Goal: Find specific page/section: Find specific page/section

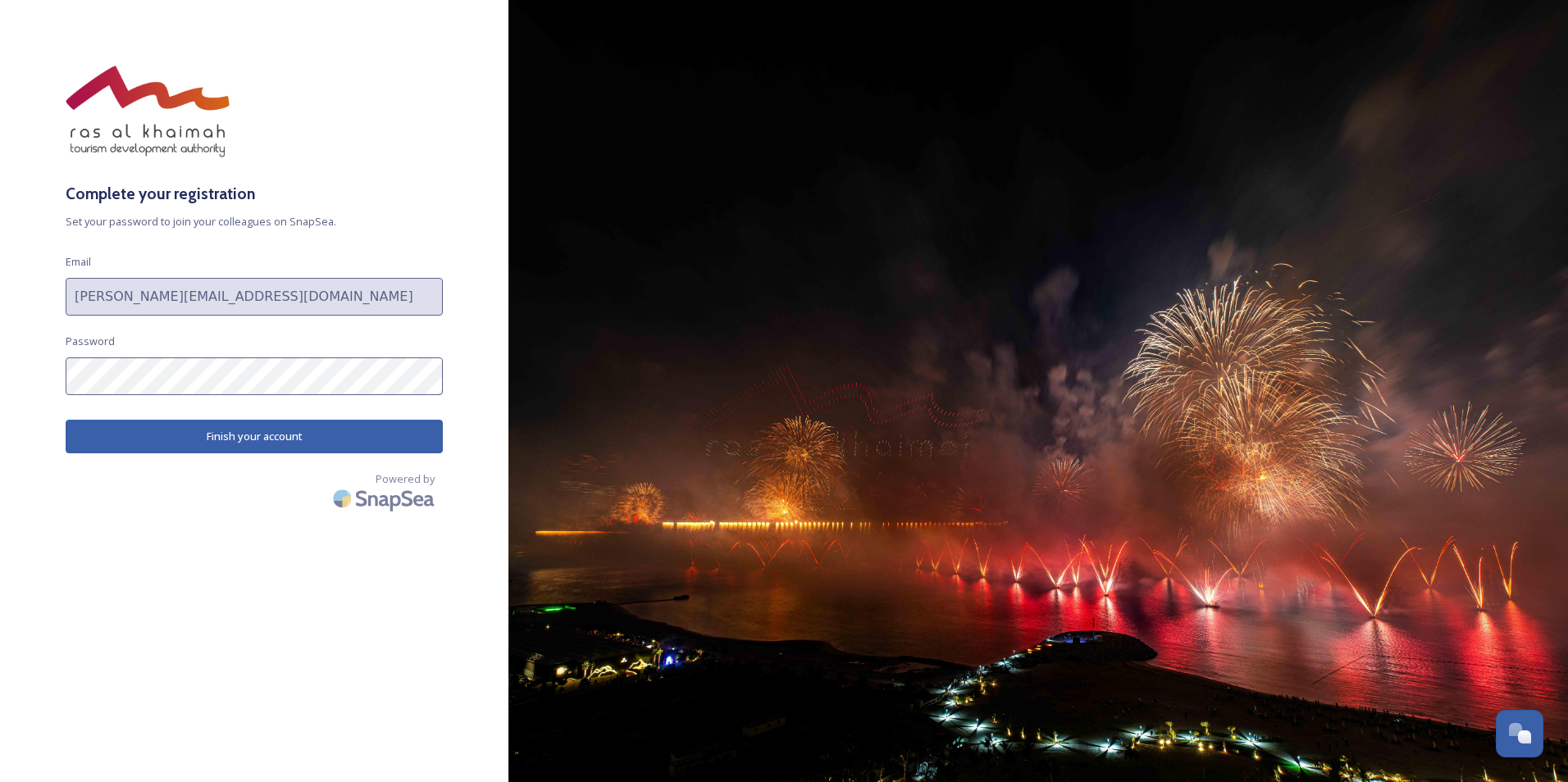
click at [244, 434] on button "Finish your account" at bounding box center [255, 436] width 377 height 33
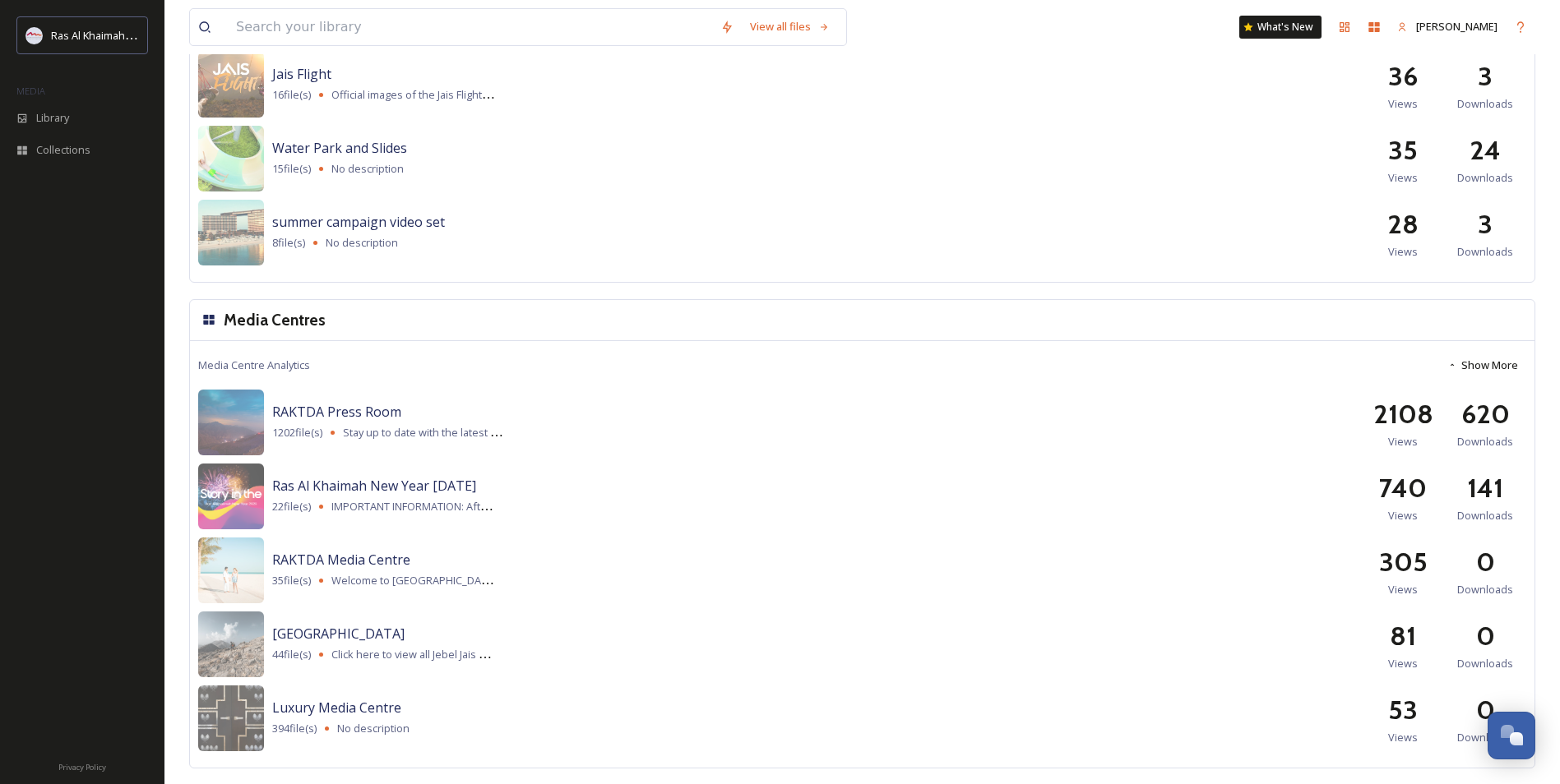
scroll to position [1914, 0]
click at [237, 560] on img at bounding box center [231, 570] width 66 height 66
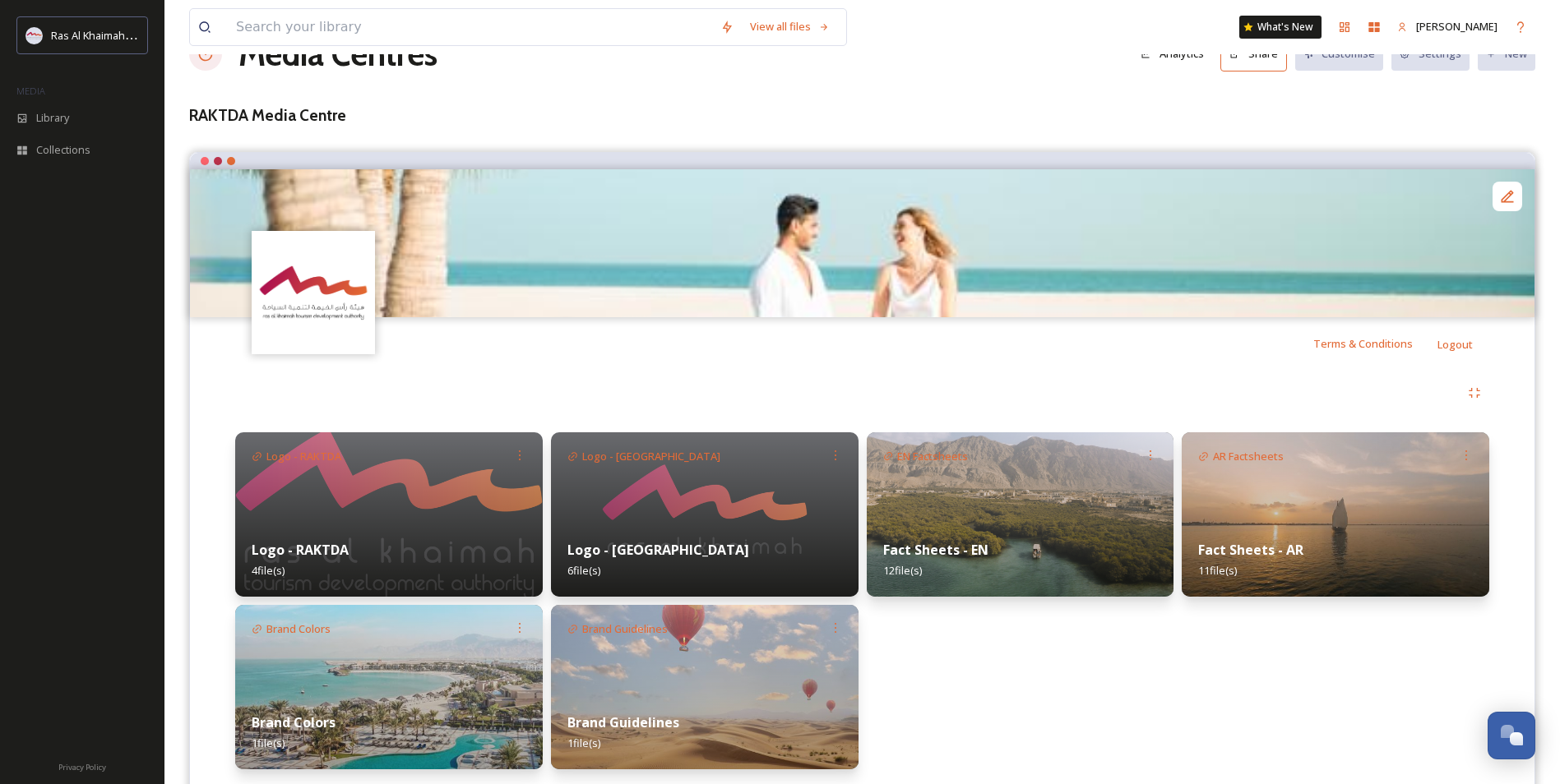
scroll to position [101, 0]
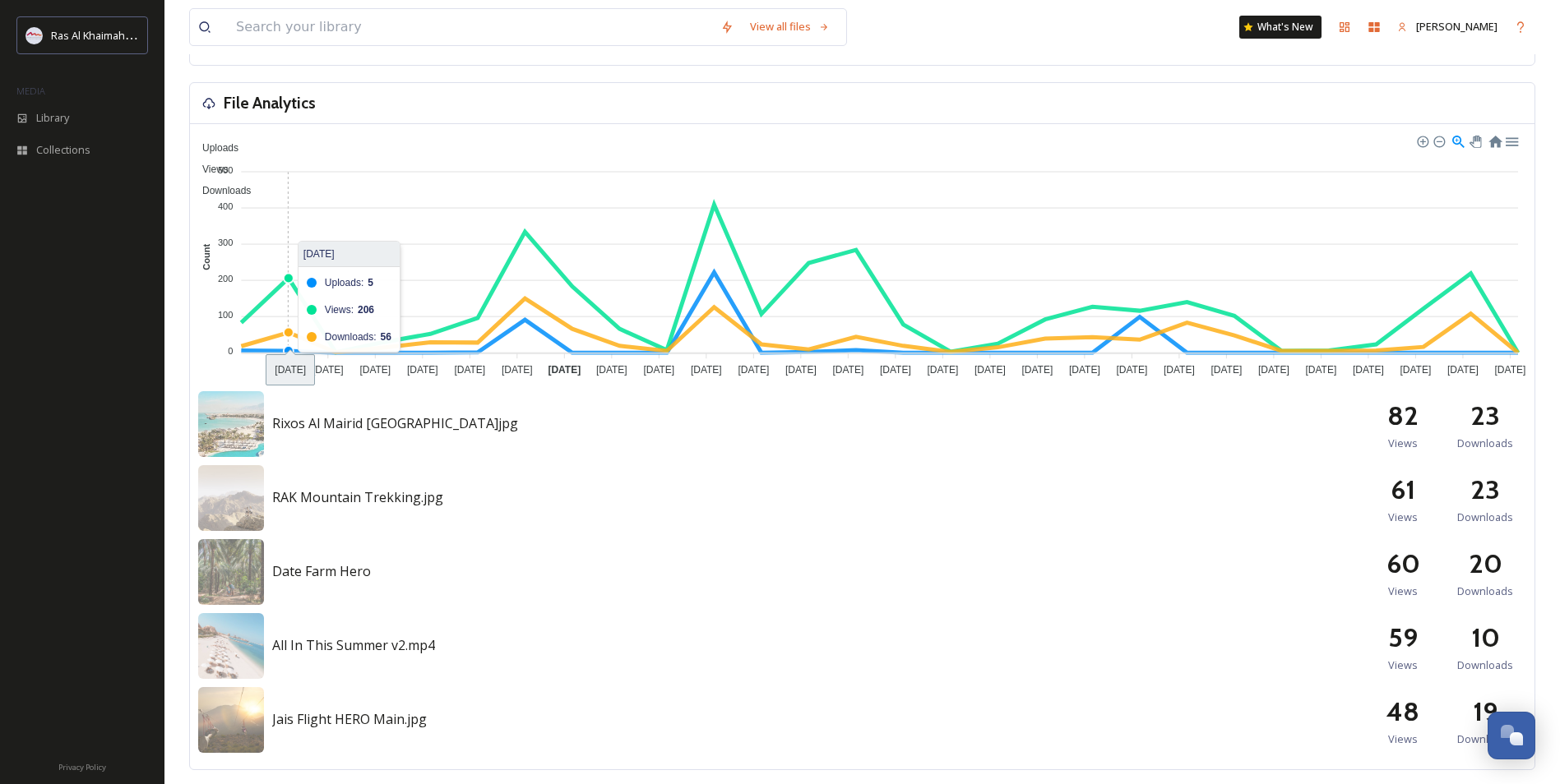
scroll to position [434, 0]
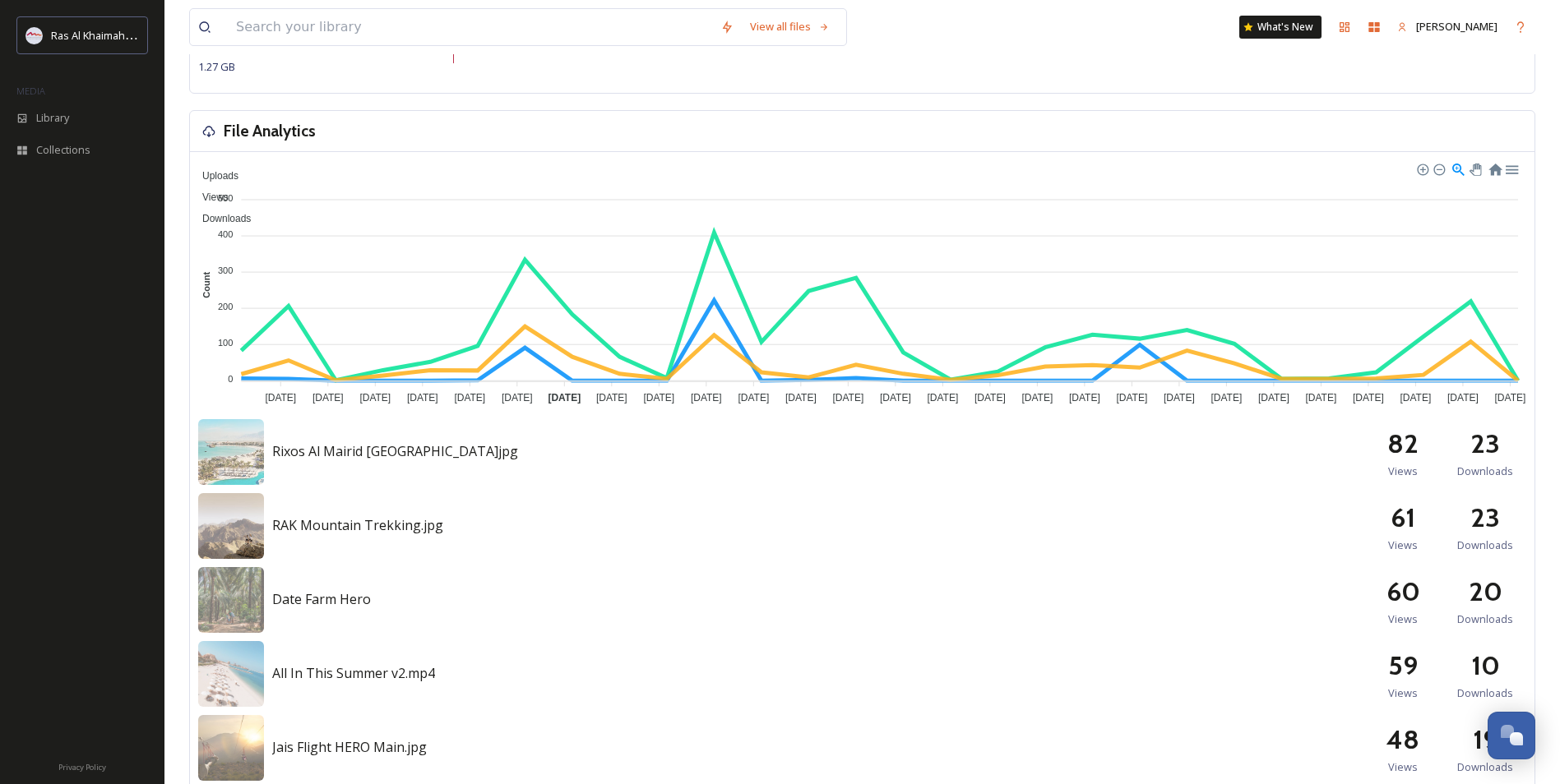
click at [235, 522] on img at bounding box center [231, 526] width 66 height 66
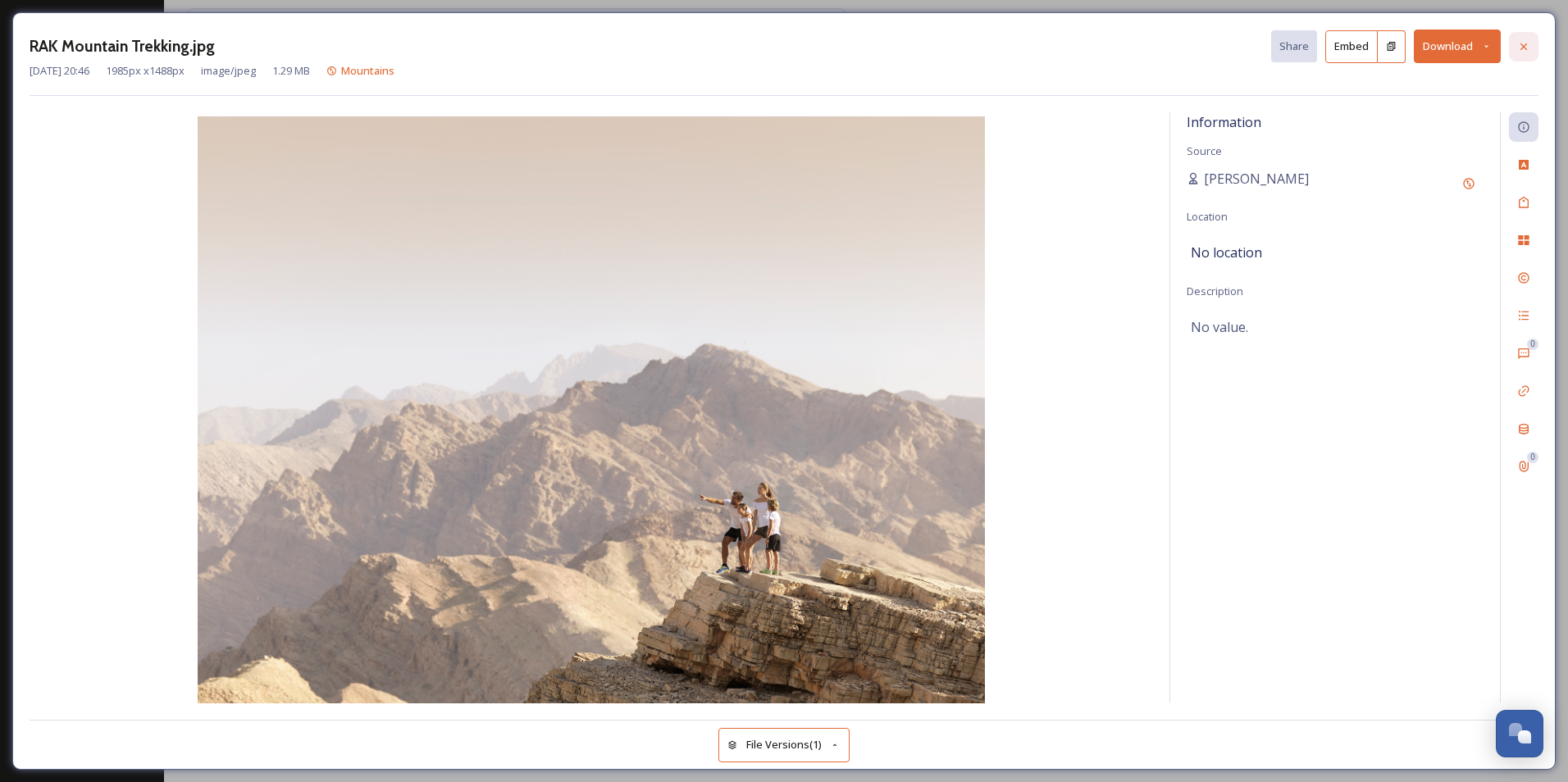
click at [1521, 48] on icon at bounding box center [1524, 46] width 7 height 7
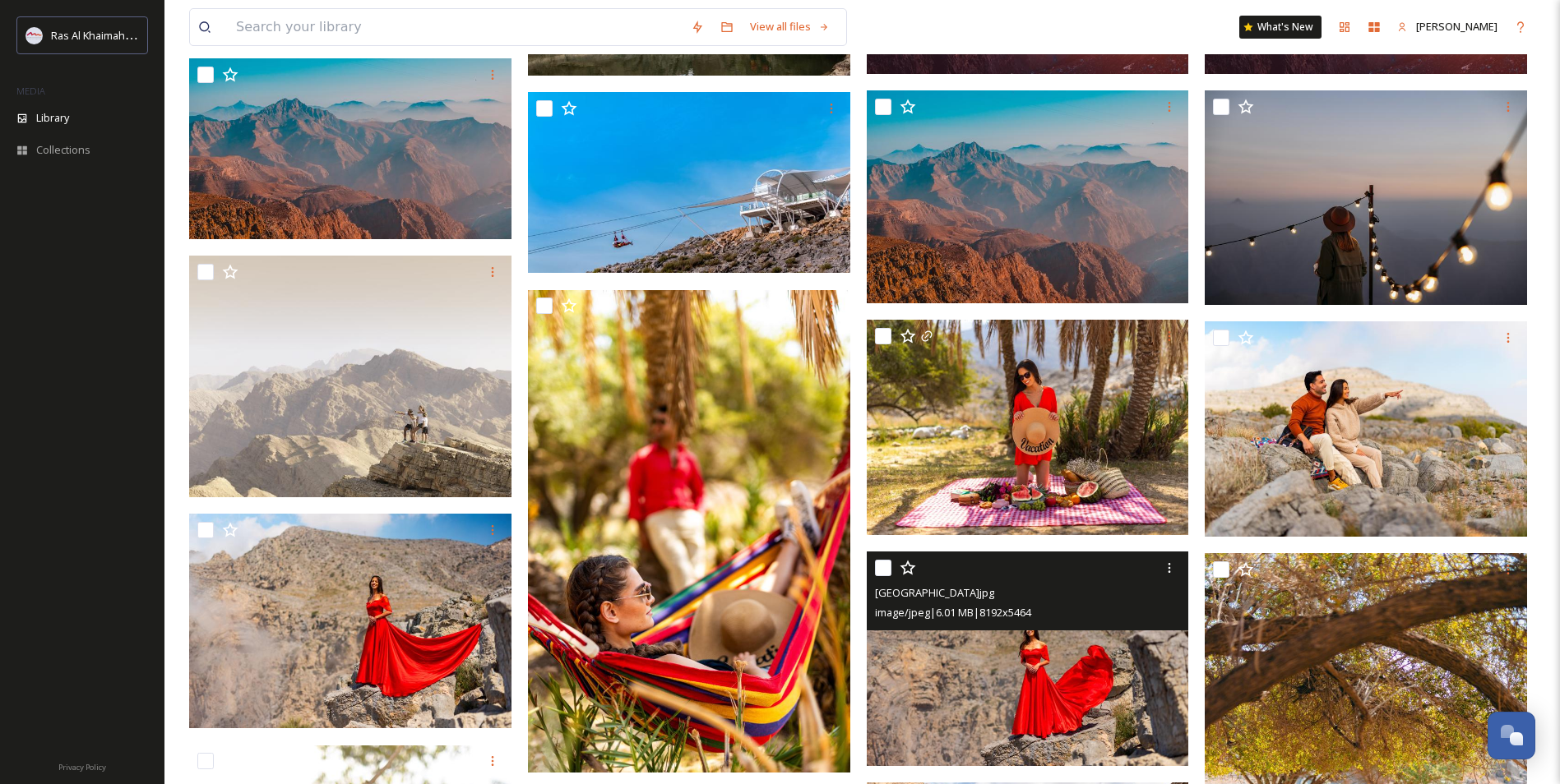
scroll to position [658, 0]
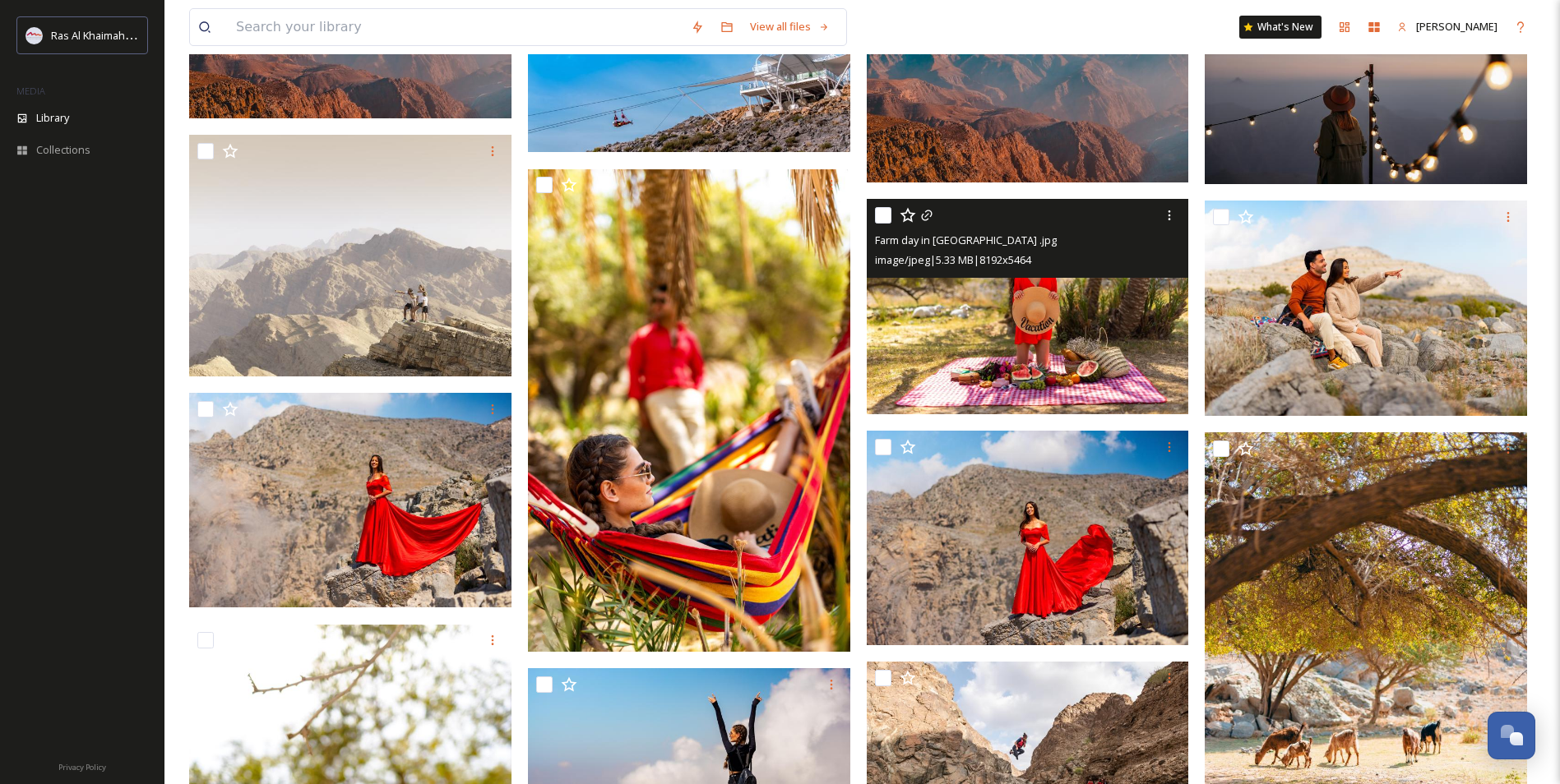
click at [1027, 317] on img at bounding box center [1028, 306] width 322 height 215
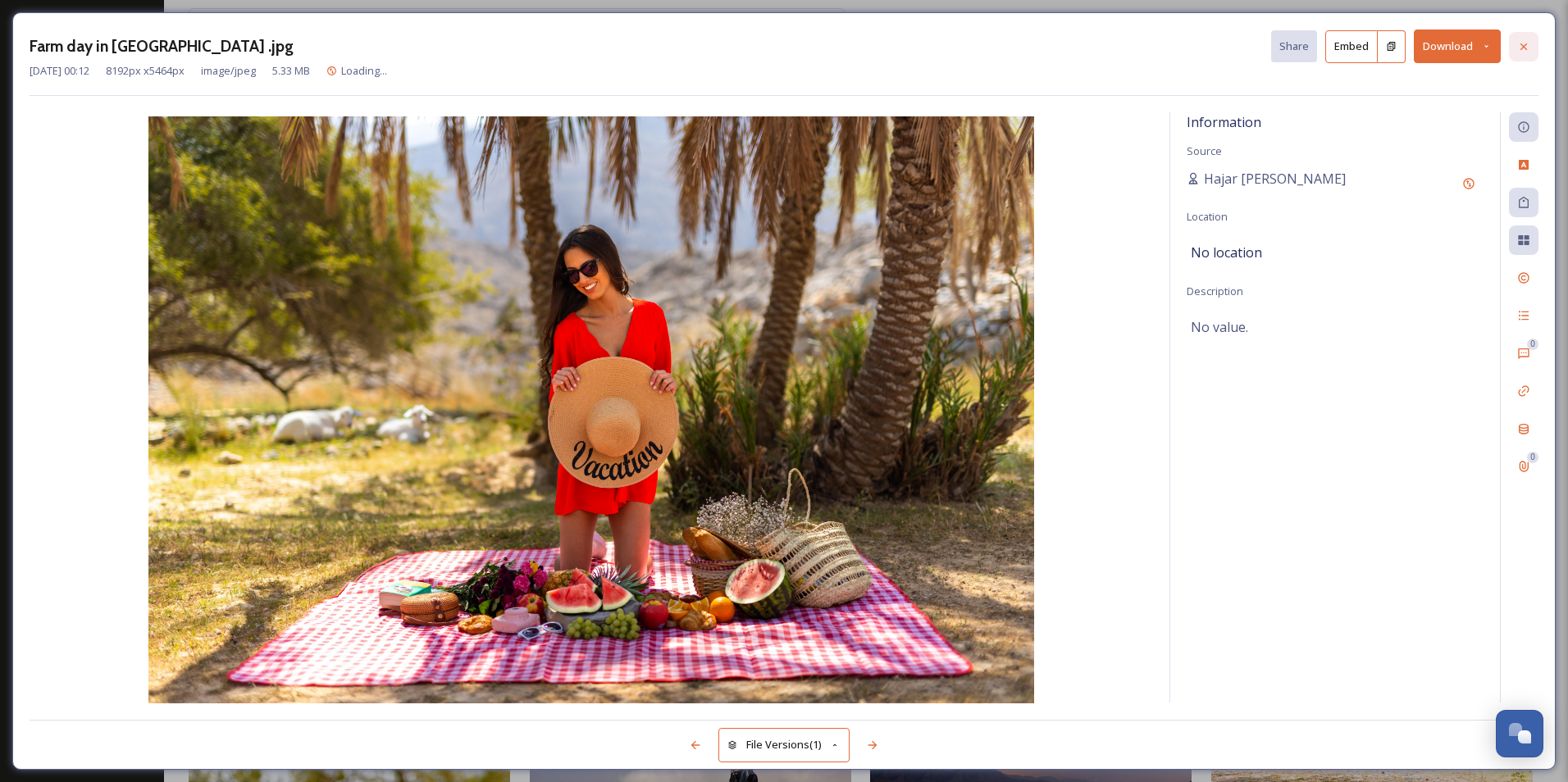
click at [1524, 49] on icon at bounding box center [1524, 47] width 13 height 13
